Goal: Entertainment & Leisure: Consume media (video, audio)

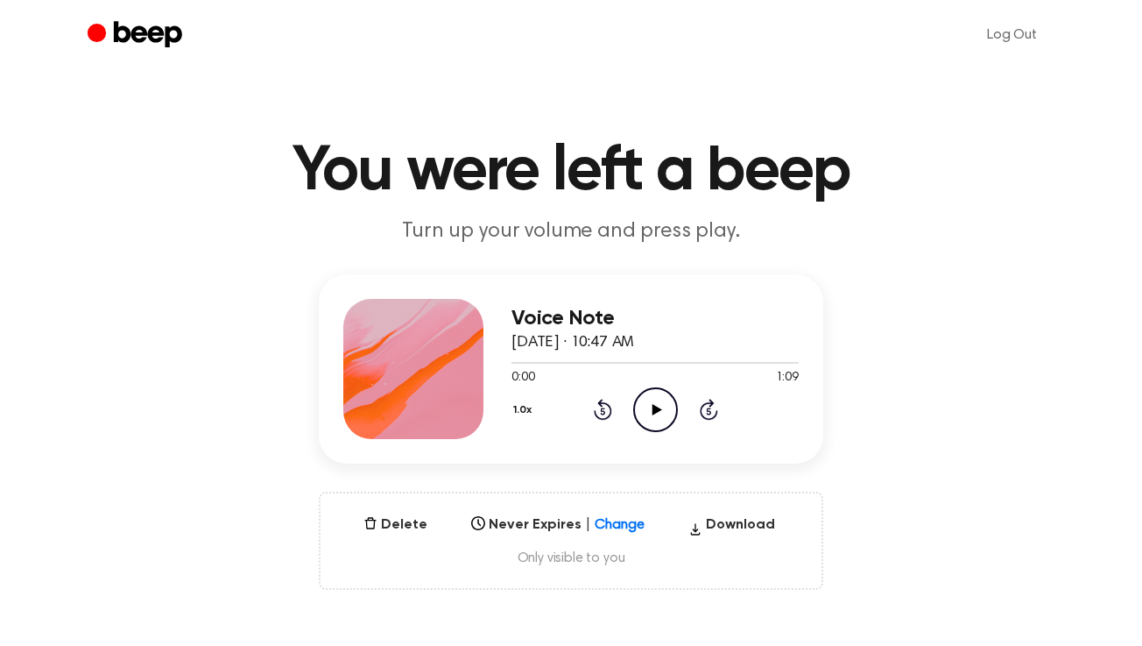
click at [648, 413] on icon "Play Audio" at bounding box center [655, 409] width 45 height 45
click at [648, 405] on icon "Pause Audio" at bounding box center [655, 409] width 45 height 45
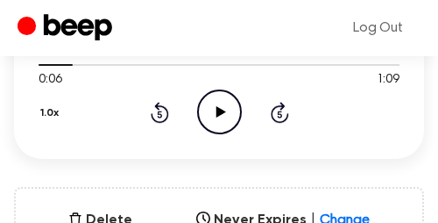
scroll to position [392, 0]
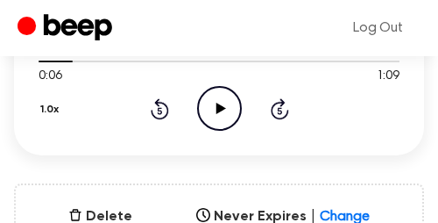
click at [220, 108] on icon at bounding box center [221, 108] width 10 height 11
click at [220, 108] on icon "Pause Audio" at bounding box center [219, 108] width 45 height 45
click at [210, 101] on icon "Play Audio" at bounding box center [219, 108] width 45 height 45
click at [214, 108] on icon "Pause Audio" at bounding box center [219, 108] width 45 height 45
drag, startPoint x: 187, startPoint y: 64, endPoint x: 75, endPoint y: 60, distance: 112.2
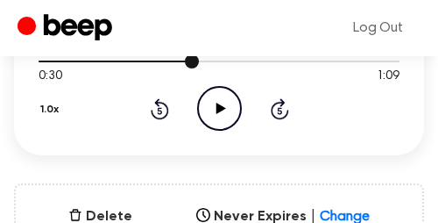
click at [89, 62] on div at bounding box center [219, 60] width 361 height 14
click at [206, 105] on icon "Play Audio" at bounding box center [219, 108] width 45 height 45
click at [159, 108] on icon "Rewind 5 seconds" at bounding box center [159, 108] width 19 height 23
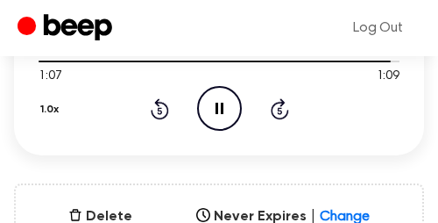
click at [213, 116] on icon "Pause Audio" at bounding box center [219, 108] width 45 height 45
